Goal: Task Accomplishment & Management: Use online tool/utility

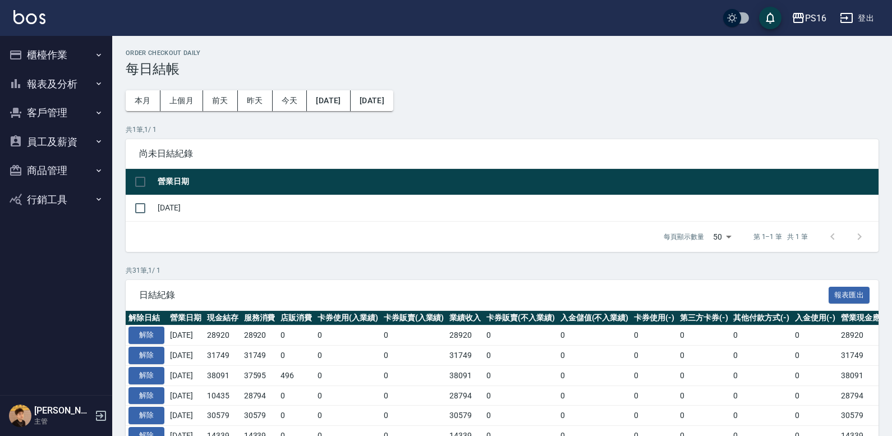
click at [71, 57] on button "櫃檯作業" at bounding box center [55, 54] width 103 height 29
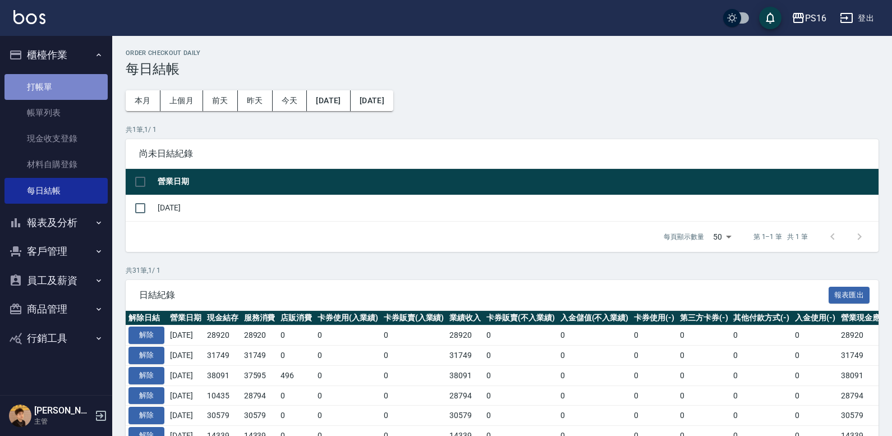
click at [45, 84] on link "打帳單" at bounding box center [55, 87] width 103 height 26
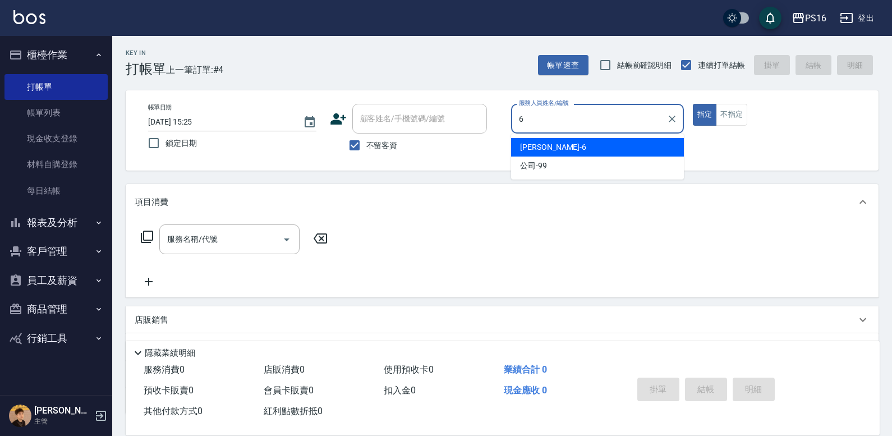
type input "6"
type button "true"
type input "[PERSON_NAME]-6"
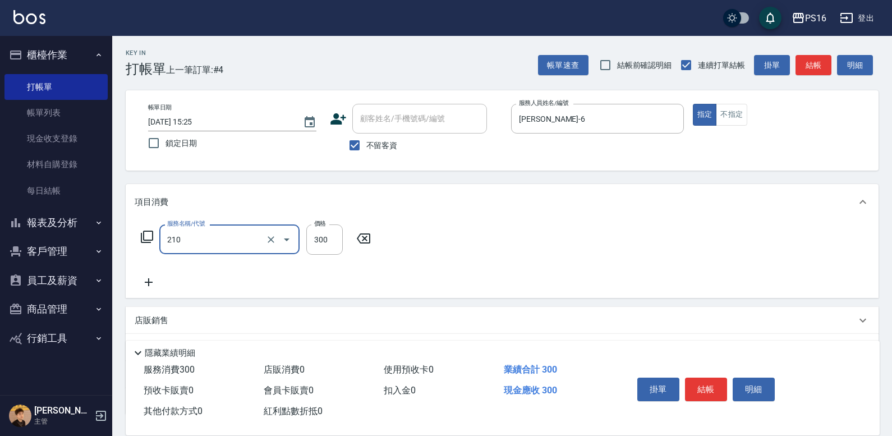
type input "[PERSON_NAME]洗髮精(210)"
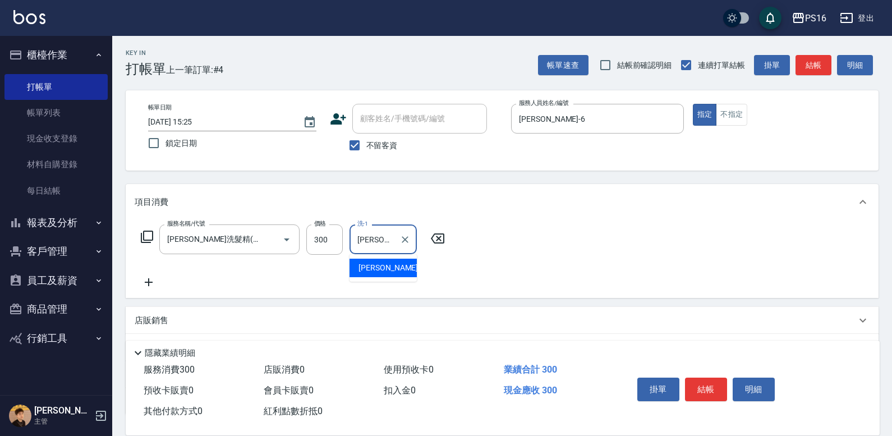
type input "[PERSON_NAME]-20"
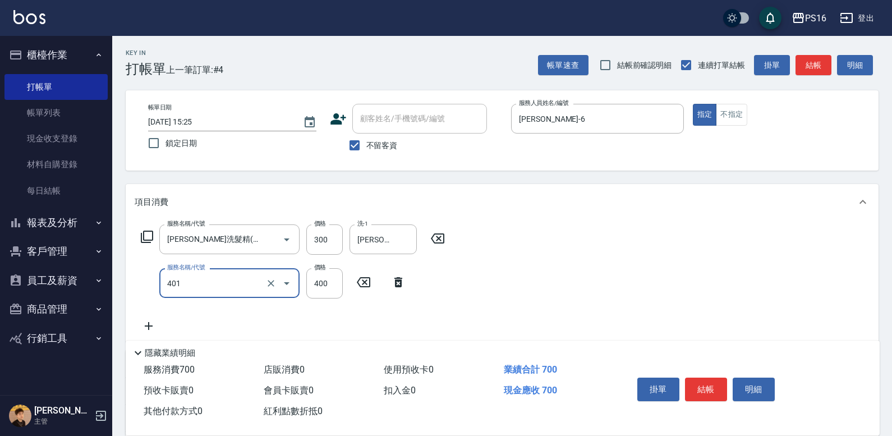
type input "剪髮(401)"
type input "300"
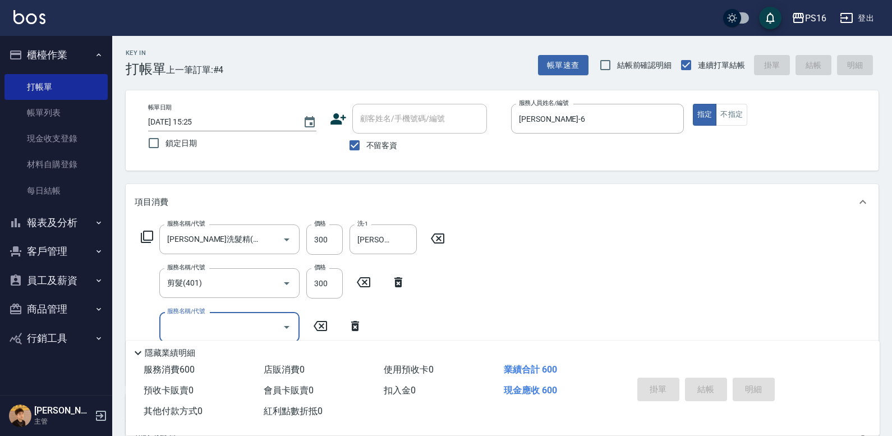
type input "[DATE] 15:27"
